Goal: Task Accomplishment & Management: Complete application form

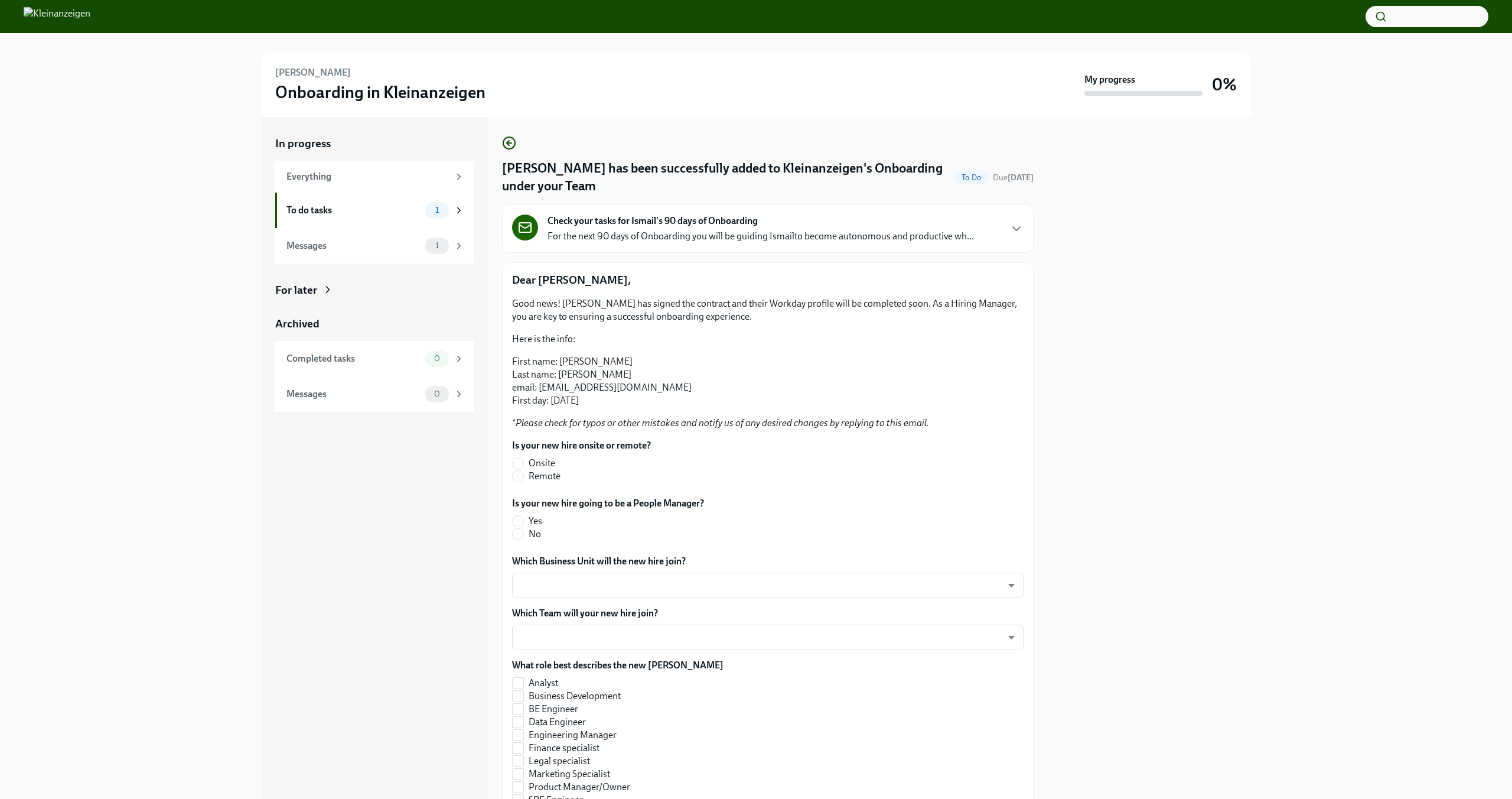
click at [790, 228] on div "Check your tasks for Ismail's 90 days of Onboarding For the next 90 days of Onb…" at bounding box center [760, 228] width 426 height 28
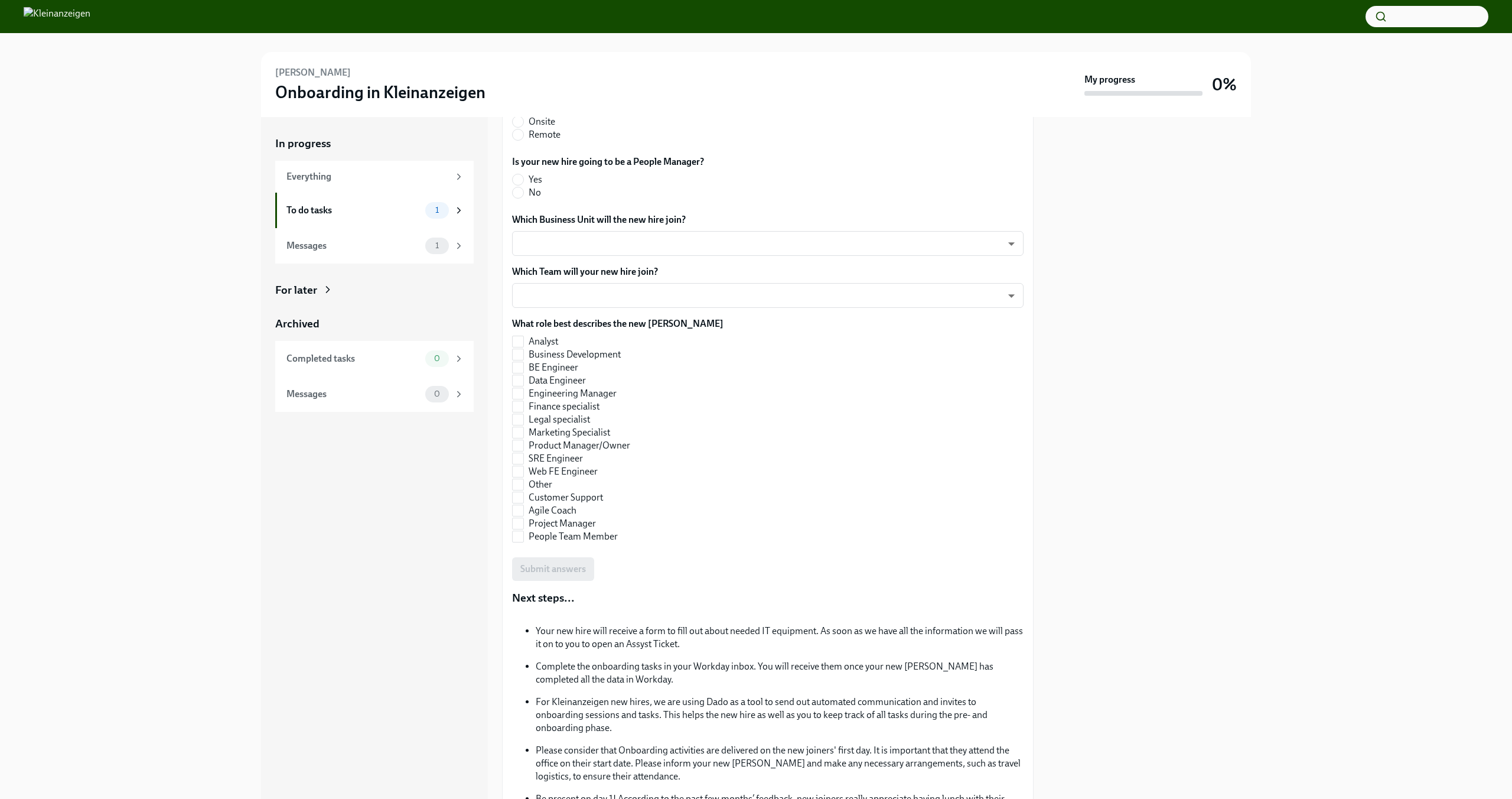
scroll to position [938, 0]
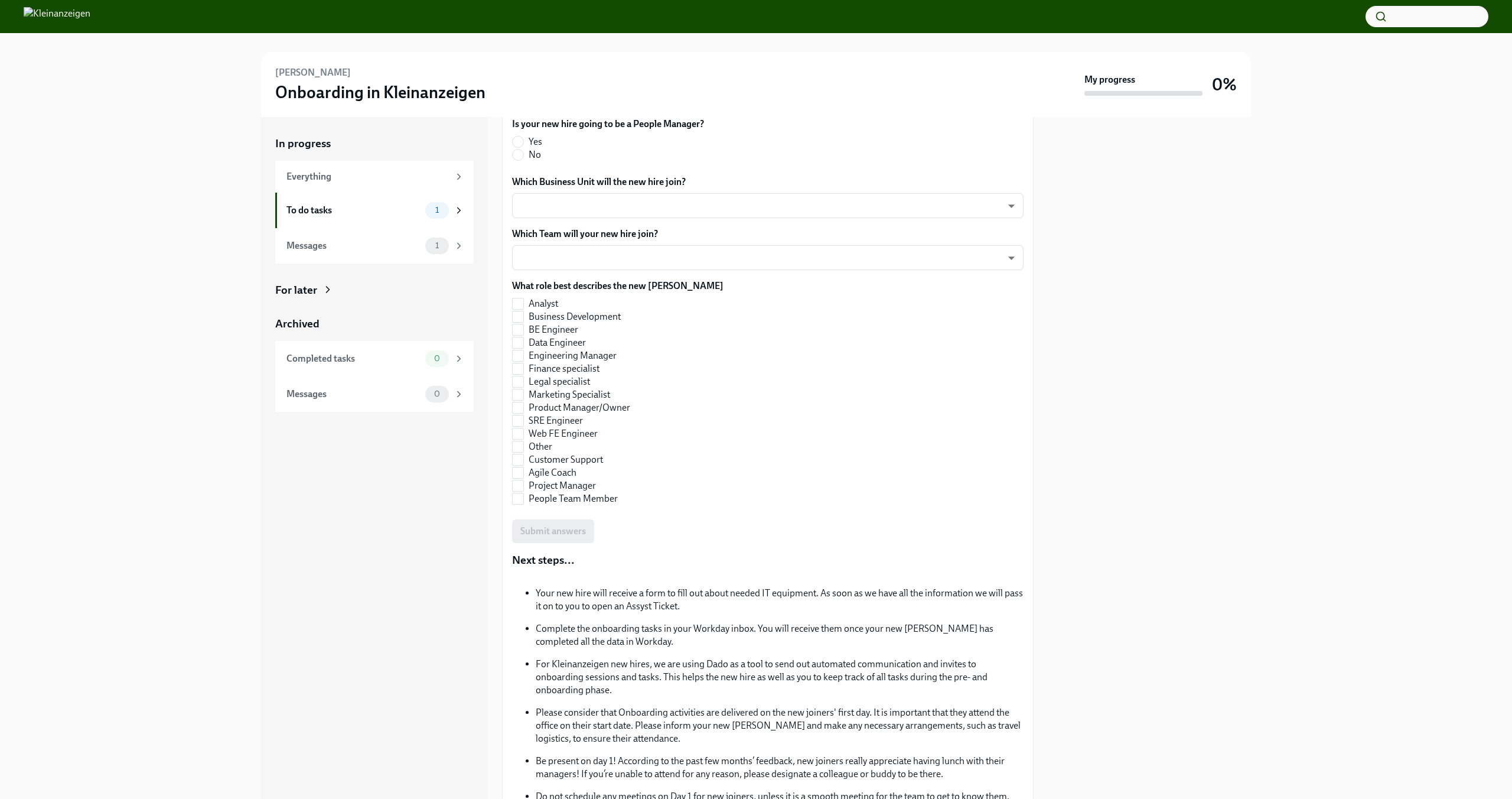
click at [513, 89] on input "Onsite" at bounding box center [518, 83] width 10 height 10
radio input "true"
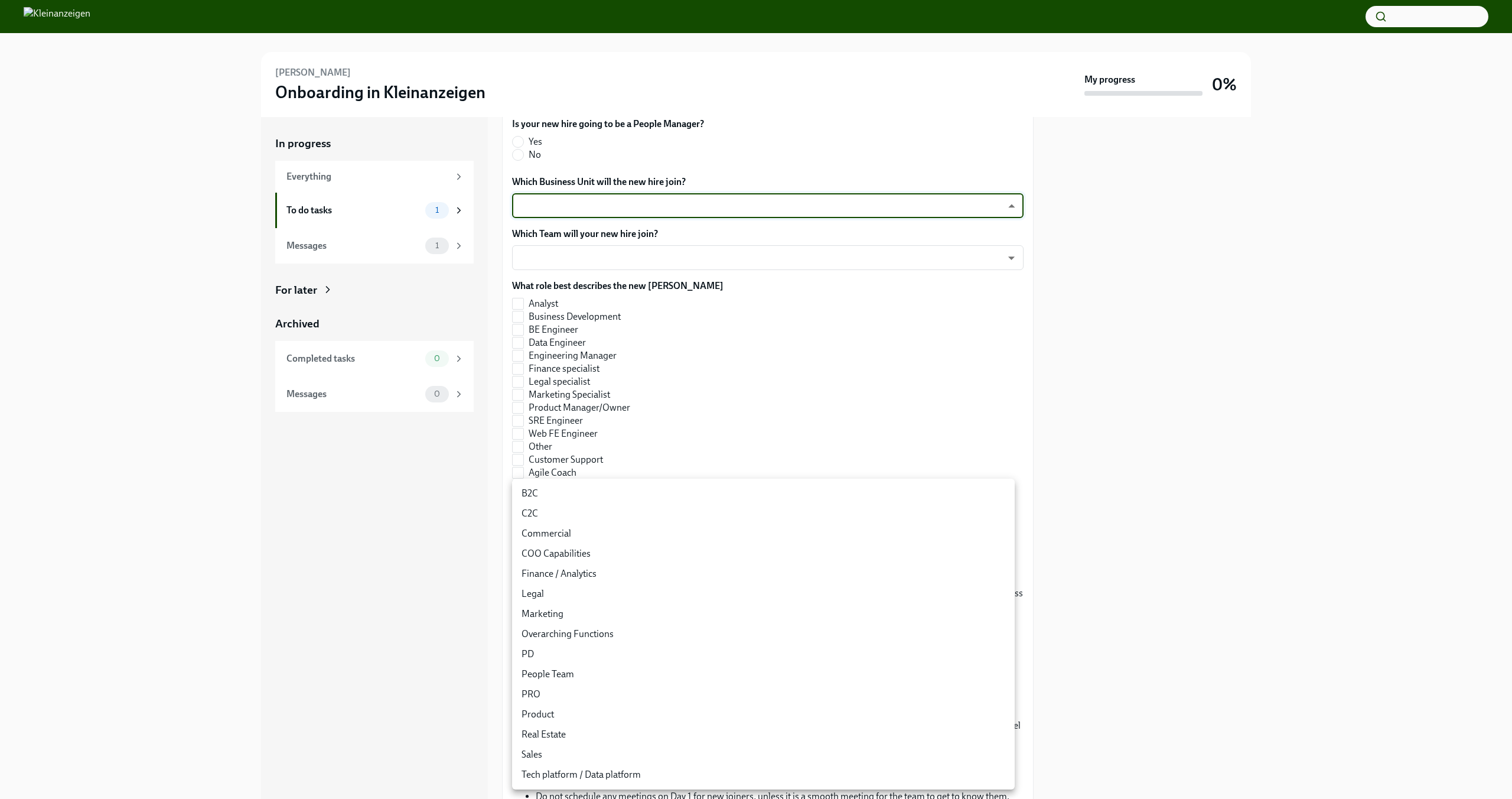
click at [639, 576] on body "[PERSON_NAME] Onboarding in Kleinanzeigen My progress 0% In progress Everything…" at bounding box center [756, 399] width 1512 height 799
click at [744, 429] on div at bounding box center [756, 399] width 1512 height 799
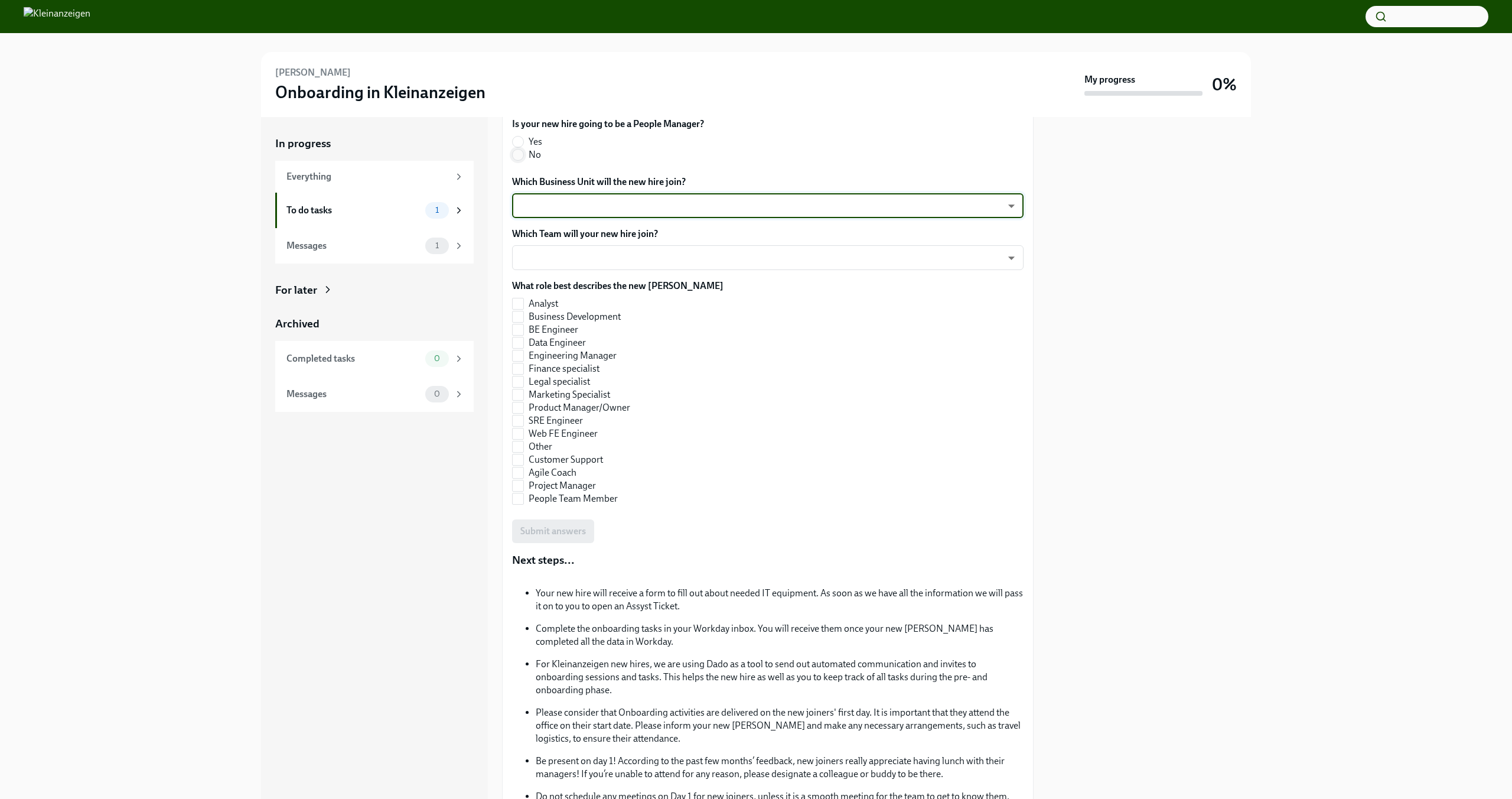
click at [519, 160] on input "No" at bounding box center [518, 155] width 10 height 10
radio input "true"
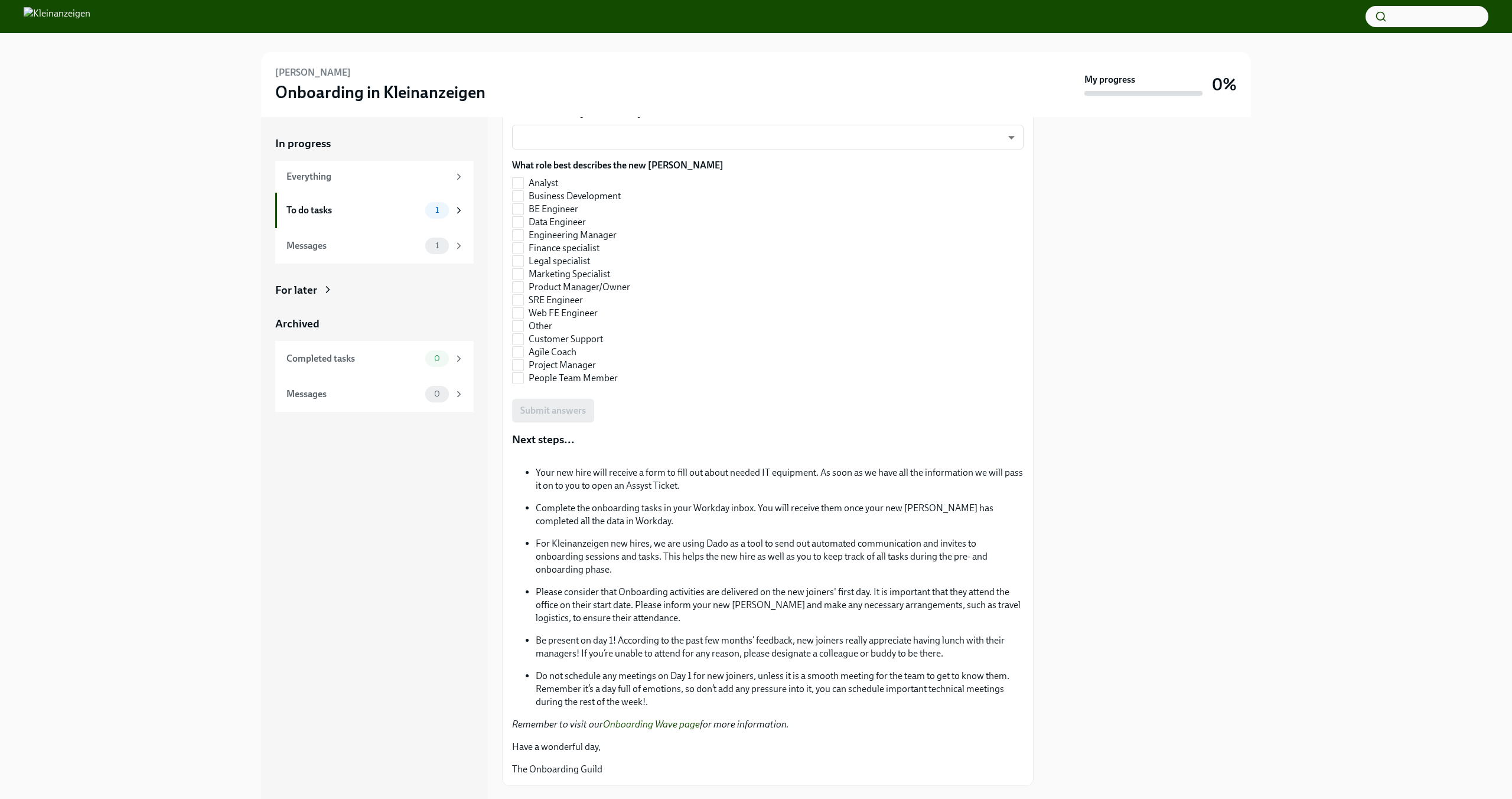
scroll to position [1117, 0]
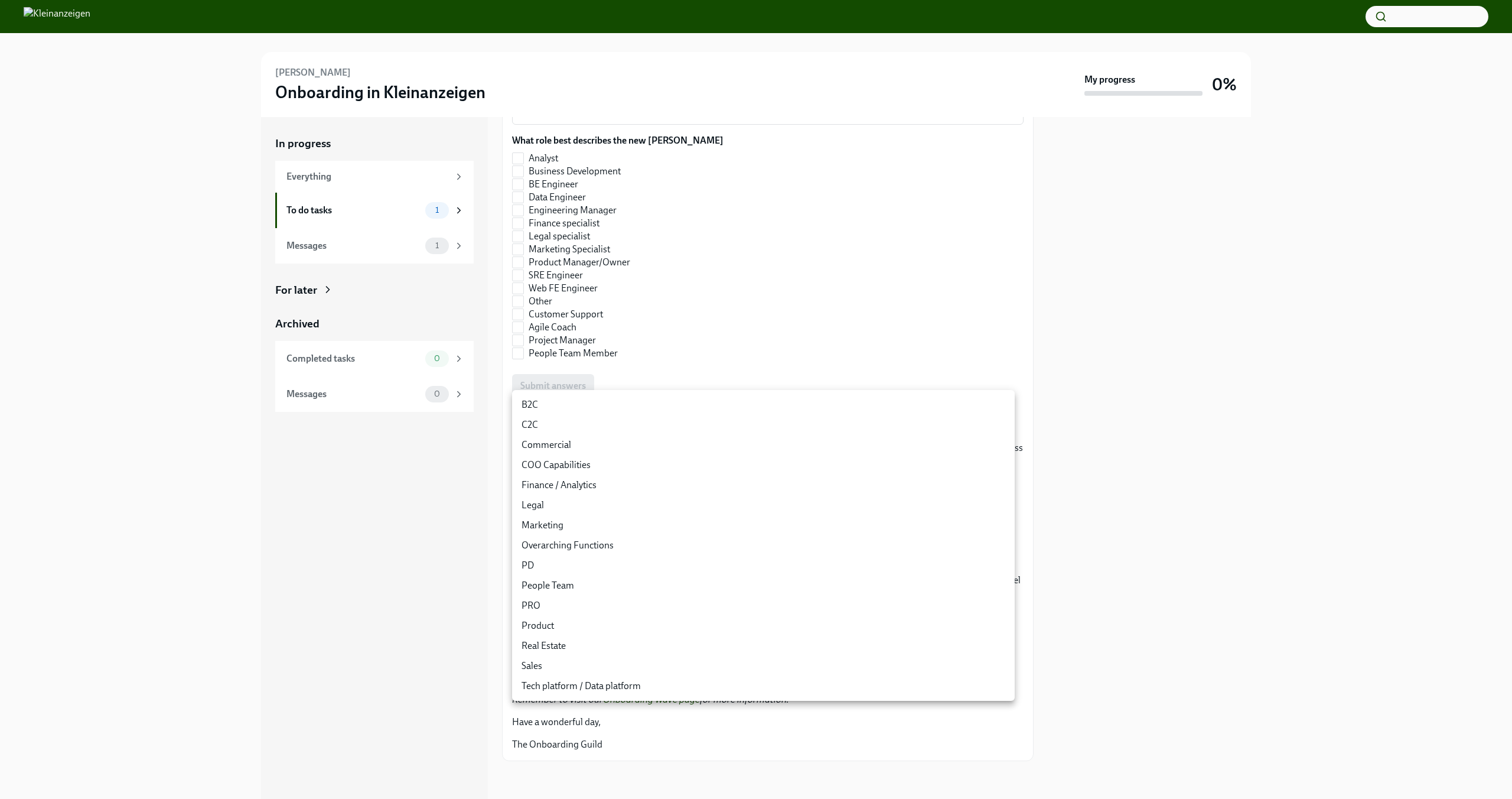
click at [652, 402] on body "[PERSON_NAME] Onboarding in Kleinanzeigen My progress 0% In progress Everything…" at bounding box center [756, 399] width 1512 height 799
click at [637, 682] on li "Tech platform / Data platform" at bounding box center [764, 686] width 503 height 20
type input "xf4YPOmDF"
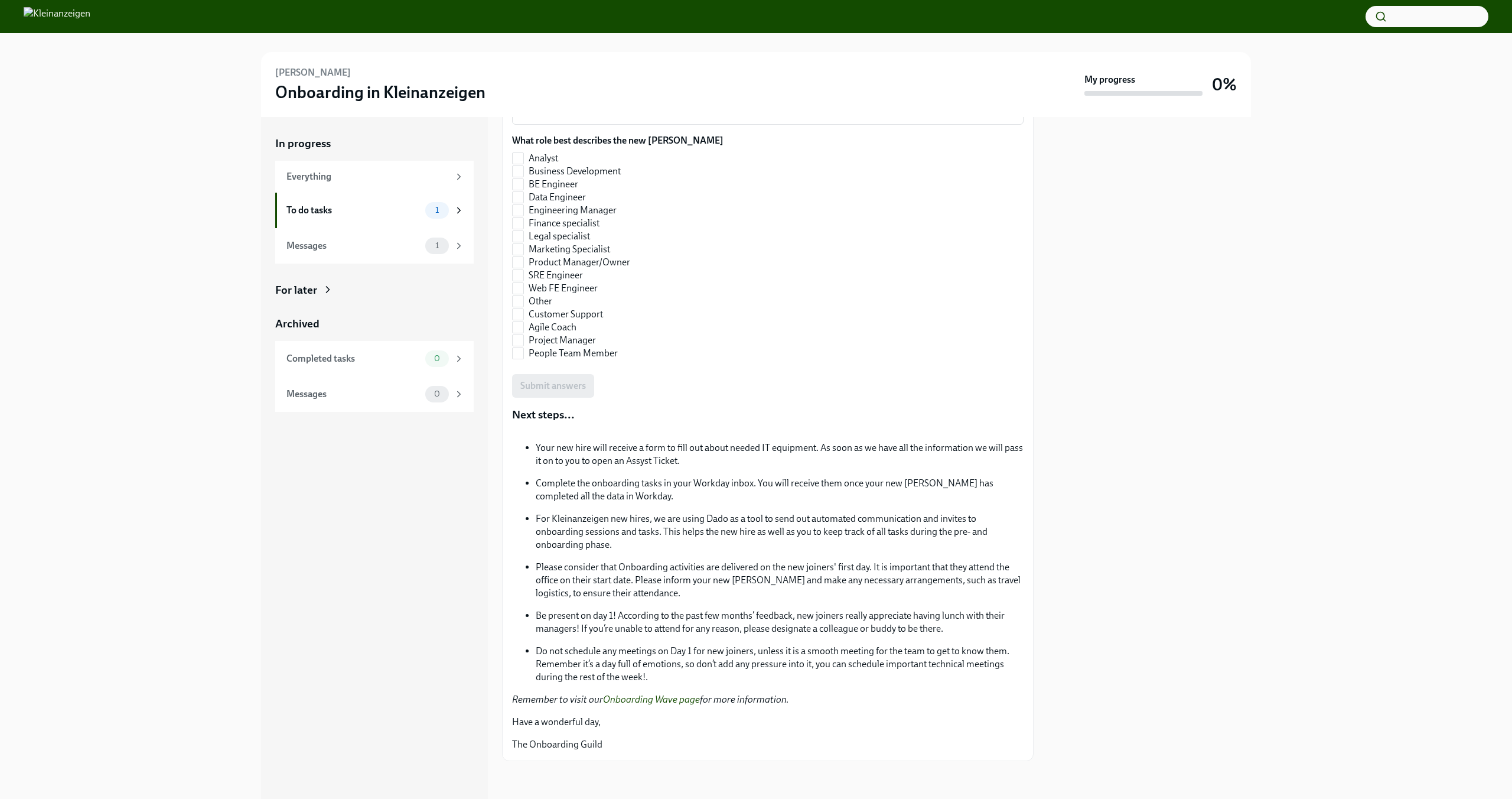
click at [424, 563] on div "In progress Everything To do tasks 1 Messages 1 For later Archived Completed ta…" at bounding box center [374, 458] width 227 height 682
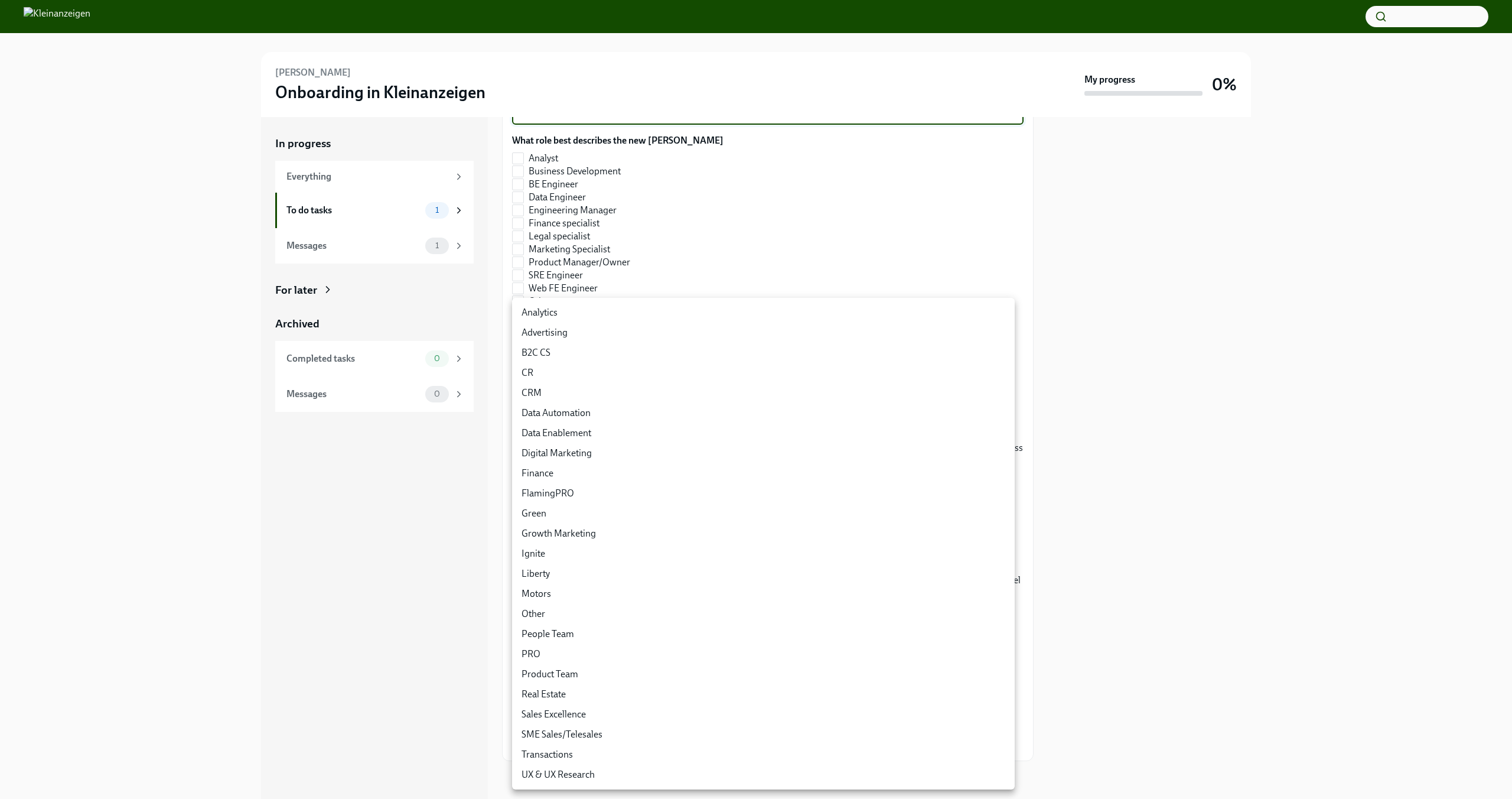
click at [650, 455] on body "[PERSON_NAME] Onboarding in Kleinanzeigen My progress 0% In progress Everything…" at bounding box center [756, 399] width 1512 height 799
click at [577, 611] on li "Other" at bounding box center [764, 614] width 503 height 20
type input "bDQsywwuF"
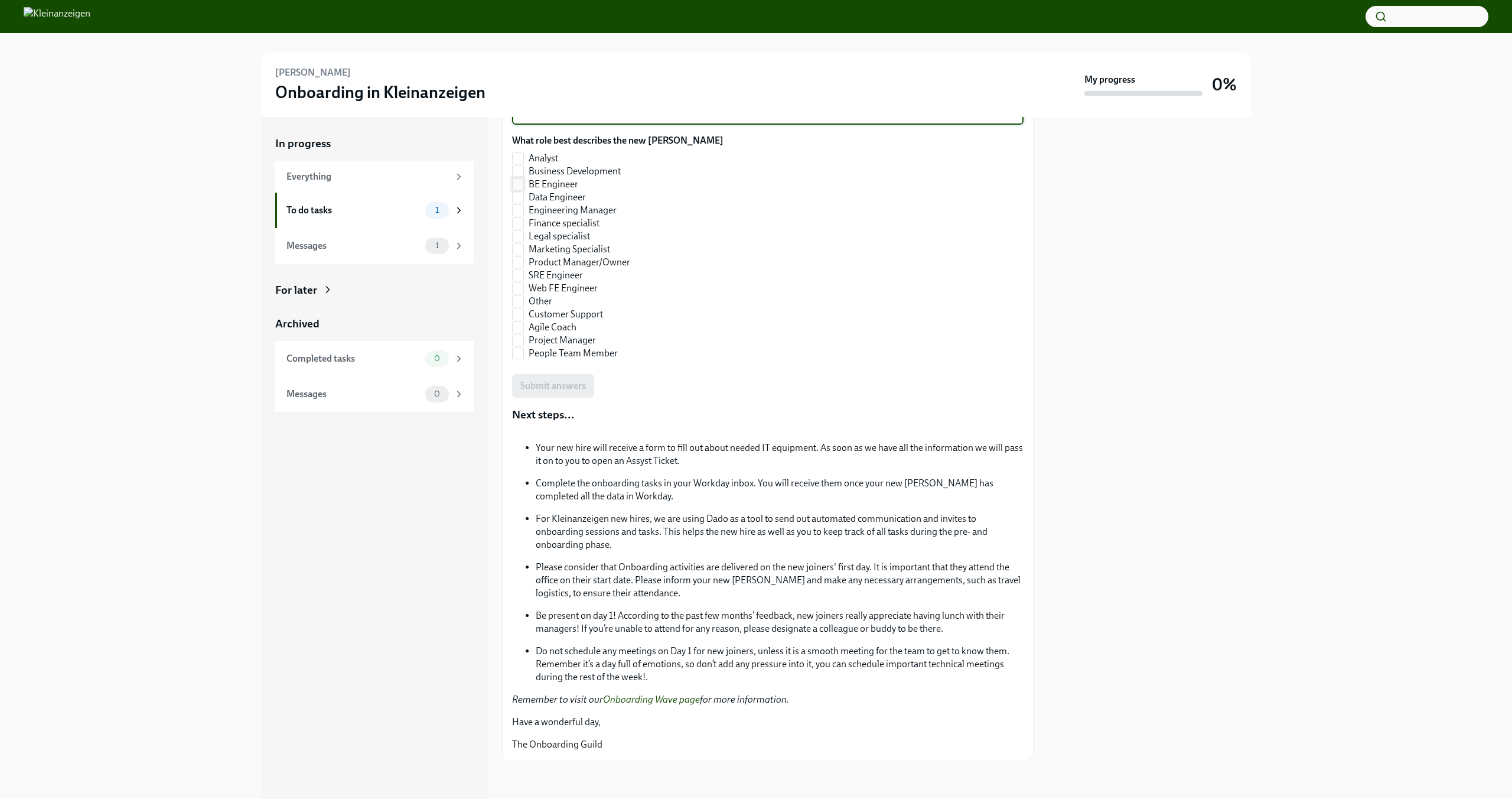
click at [519, 190] on input "BE Engineer" at bounding box center [518, 184] width 10 height 10
checkbox input "true"
click at [558, 392] on span "Submit answers" at bounding box center [553, 385] width 65 height 12
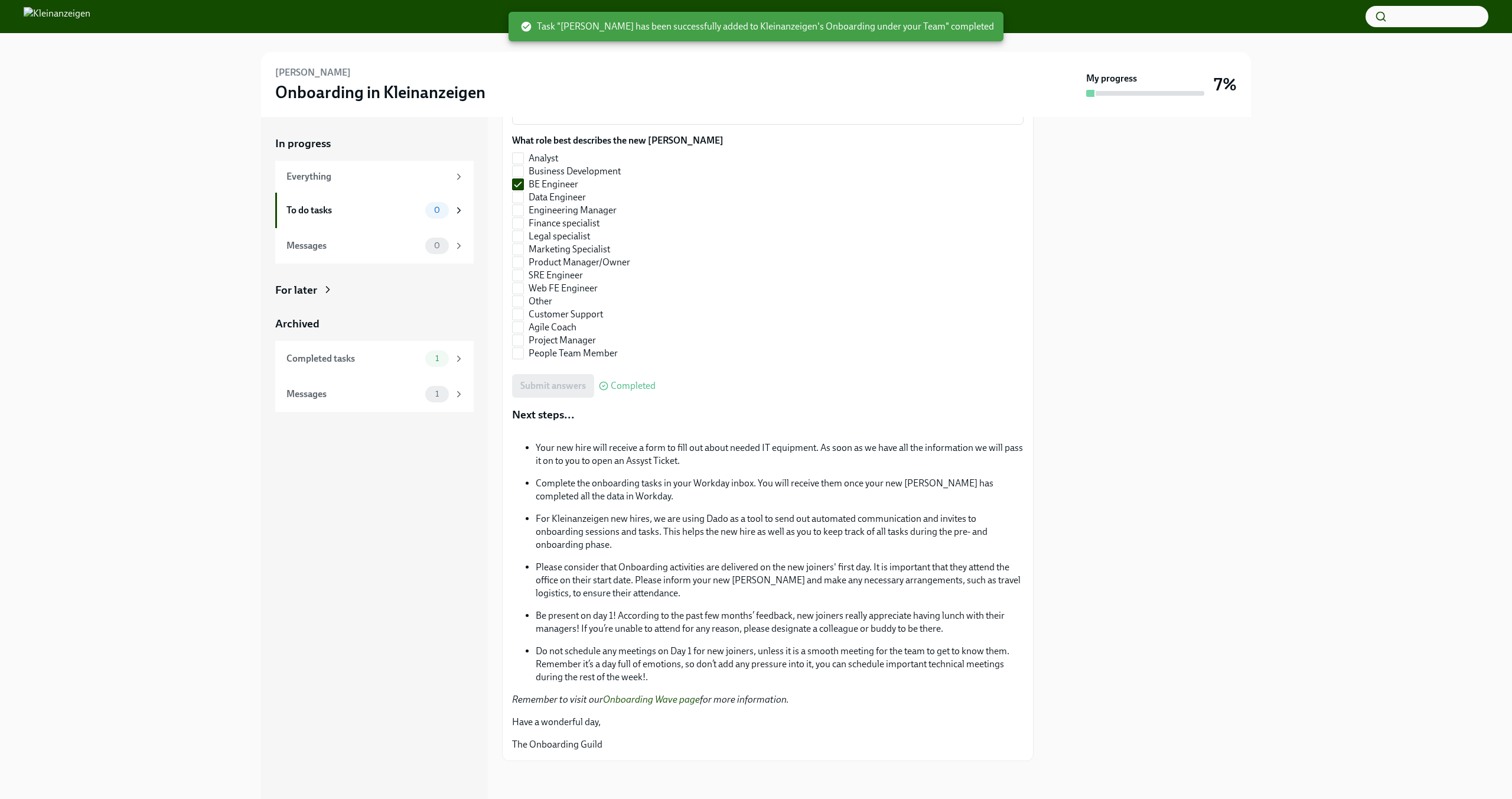
scroll to position [1461, 0]
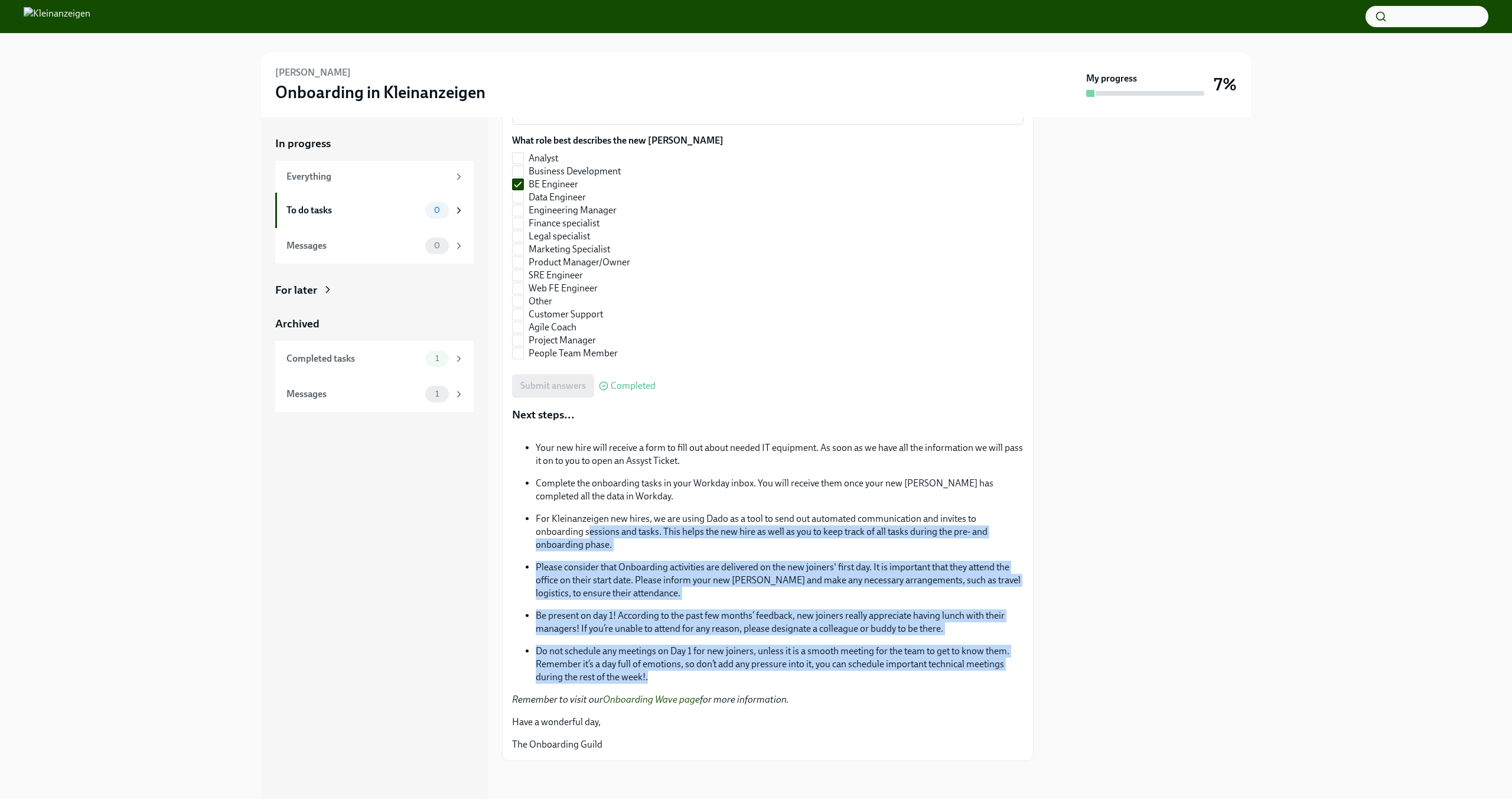
drag, startPoint x: 588, startPoint y: 535, endPoint x: 1005, endPoint y: 682, distance: 442.2
click at [1005, 682] on ul "Your new hire will receive a form to fill out about needed IT equipment. As soo…" at bounding box center [768, 562] width 512 height 243
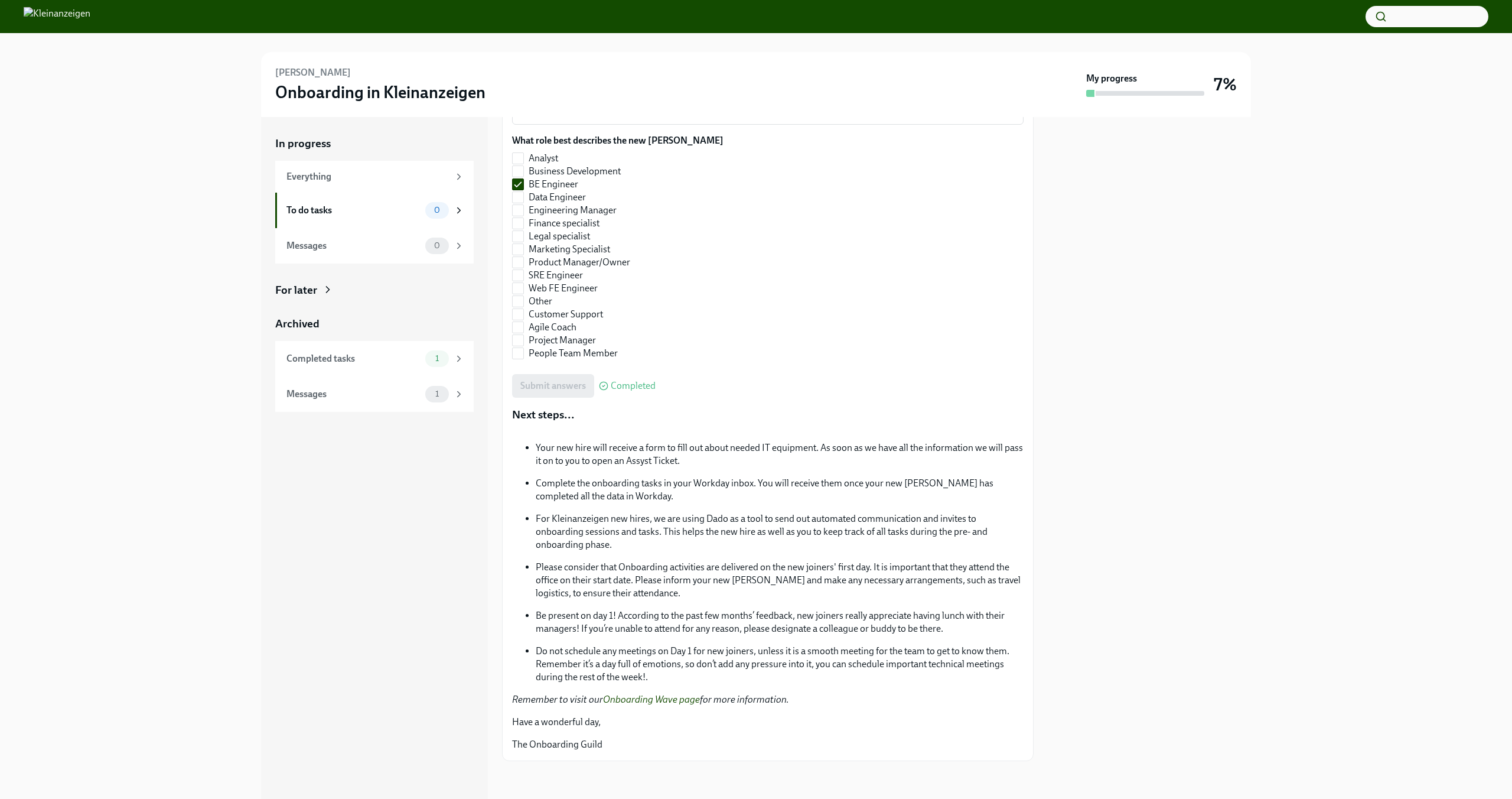
drag, startPoint x: 521, startPoint y: 697, endPoint x: 512, endPoint y: 699, distance: 9.2
click at [521, 697] on em "Remember to visit our Onboarding Wave page for more information." at bounding box center [650, 699] width 277 height 11
drag, startPoint x: 509, startPoint y: 699, endPoint x: 701, endPoint y: 754, distance: 199.7
click at [701, 754] on div "Dear [PERSON_NAME], Good news! [PERSON_NAME] has signed the contract and their …" at bounding box center [768, 249] width 531 height 1023
click at [740, 564] on p "Please consider that Onboarding activities are delivered on the new joiners' fi…" at bounding box center [779, 580] width 488 height 39
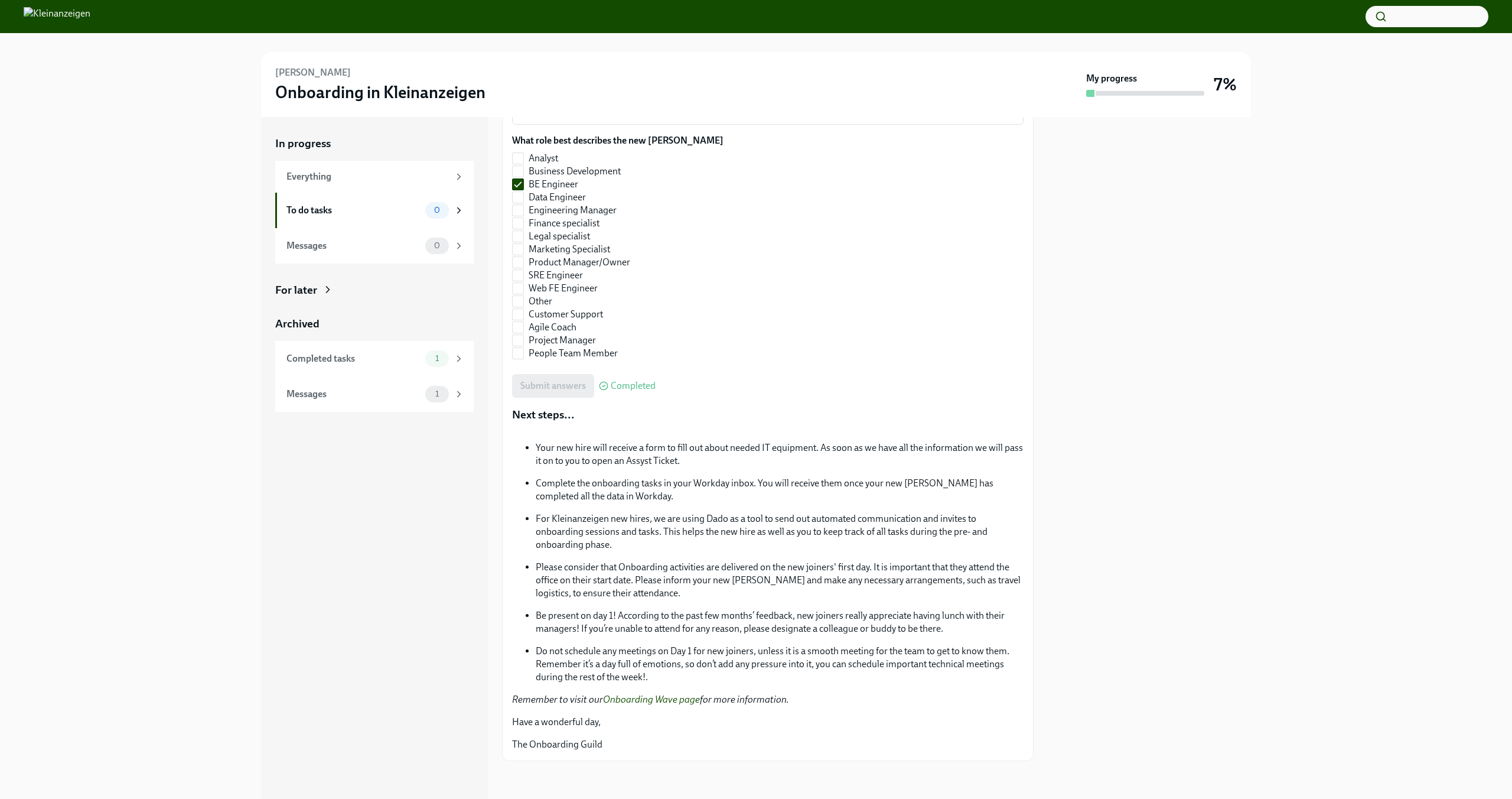
scroll to position [0, 0]
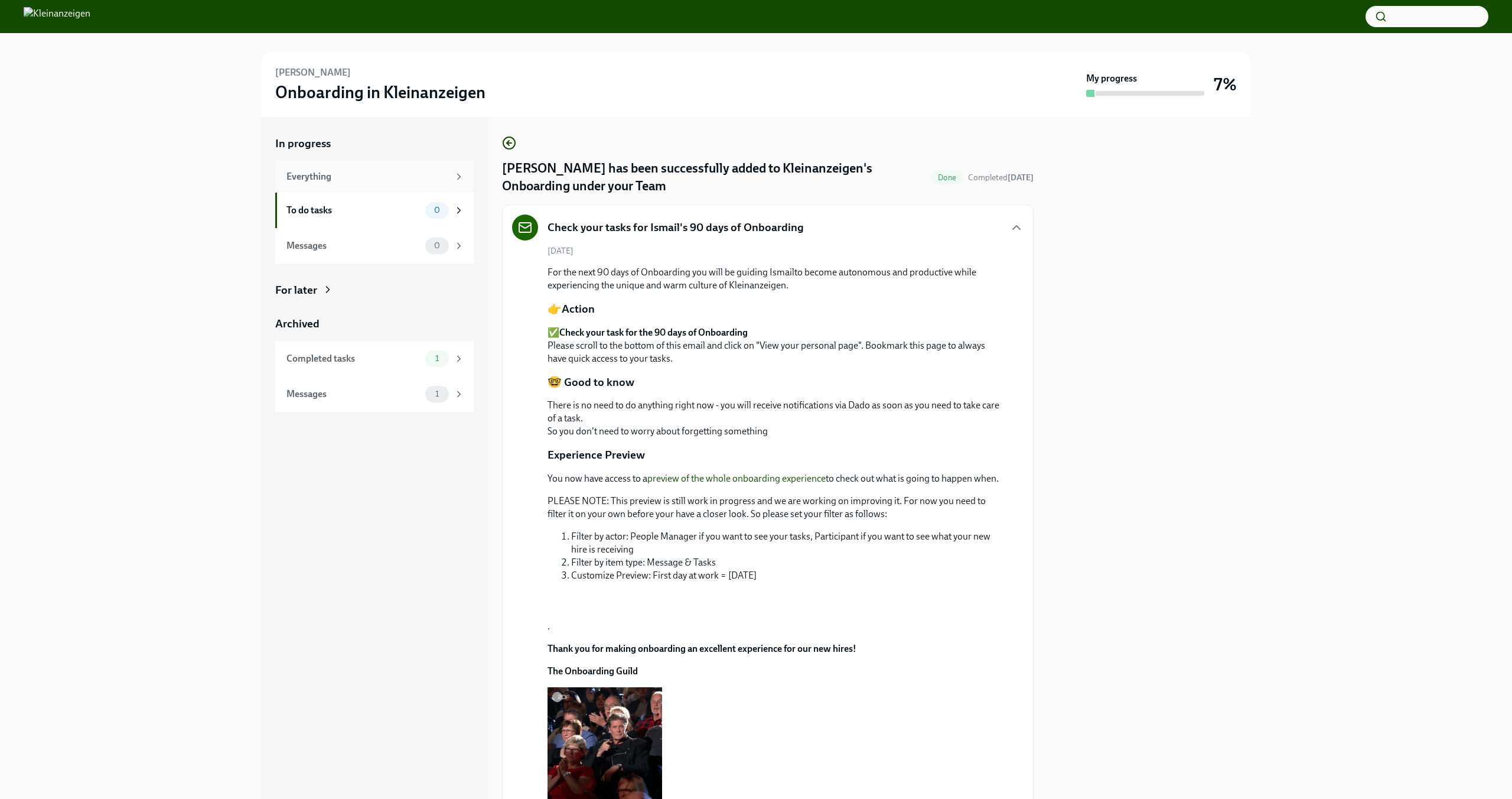
click at [356, 187] on div "Everything" at bounding box center [374, 177] width 198 height 32
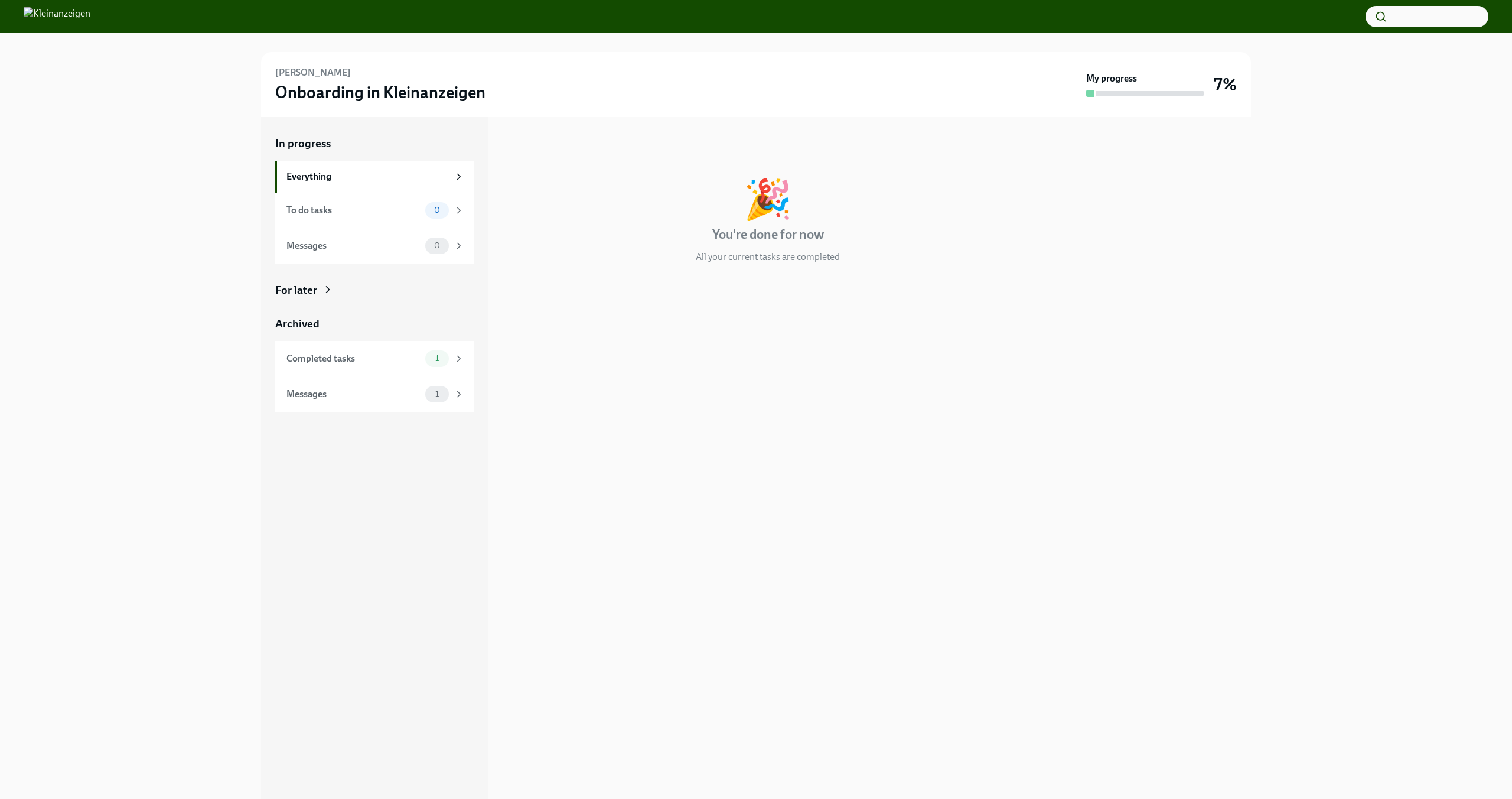
click at [81, 22] on img at bounding box center [56, 16] width 67 height 19
